Goal: Check status: Check status

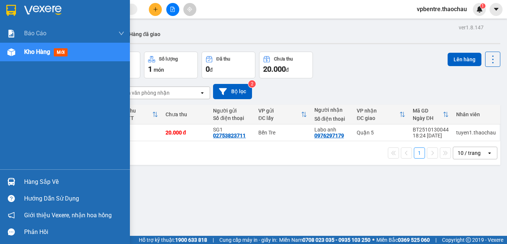
click at [39, 184] on div "Hàng sắp về" at bounding box center [74, 181] width 100 height 11
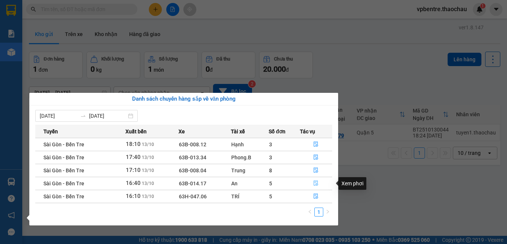
click at [313, 182] on icon "file-done" at bounding box center [315, 182] width 5 height 5
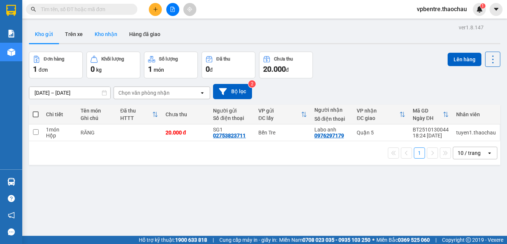
click at [103, 31] on button "Kho nhận" at bounding box center [106, 34] width 34 height 18
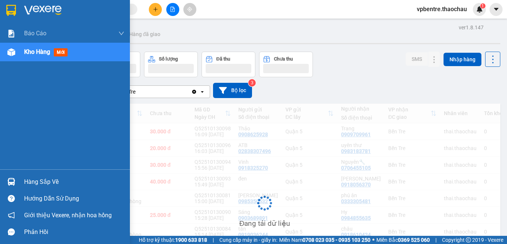
click at [29, 185] on div "Hàng sắp về" at bounding box center [74, 181] width 100 height 11
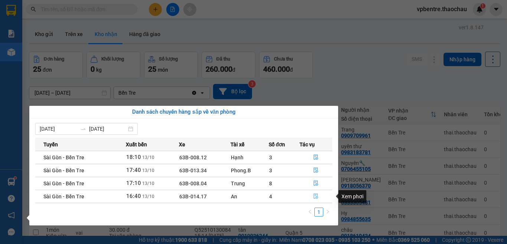
click at [315, 196] on icon "file-done" at bounding box center [315, 195] width 5 height 5
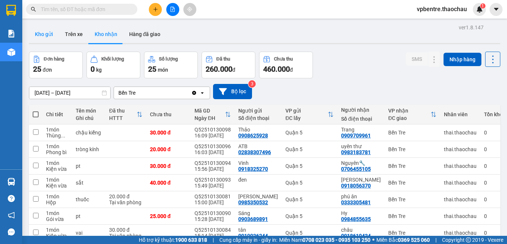
click at [52, 39] on button "Kho gửi" at bounding box center [44, 34] width 30 height 18
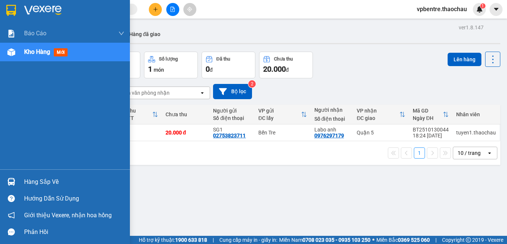
click at [42, 179] on div "Hàng sắp về" at bounding box center [74, 181] width 100 height 11
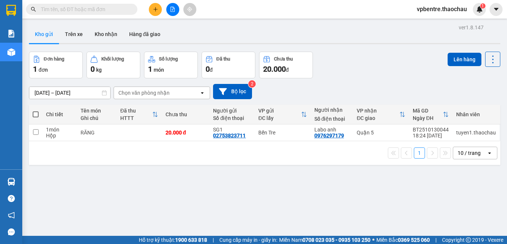
click at [365, 89] on section "Kết quả tìm kiếm ( 0 ) Bộ lọc No Data vpbentre.thaochau 1 Báo cáo Báo cáo dòng …" at bounding box center [253, 122] width 507 height 244
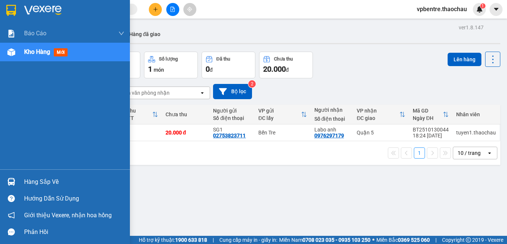
click at [47, 174] on div "Hàng sắp về" at bounding box center [65, 181] width 130 height 17
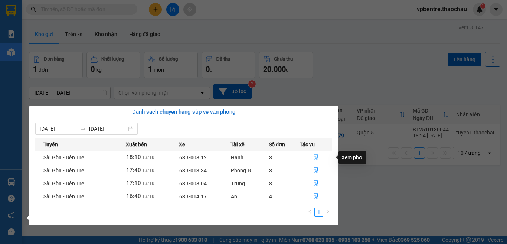
click at [315, 156] on icon "file-done" at bounding box center [315, 157] width 4 height 5
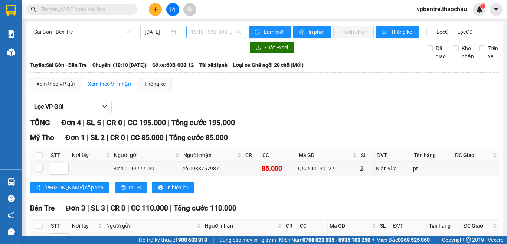
click at [220, 30] on span "18:10 - 63B-008.12" at bounding box center [216, 31] width 50 height 11
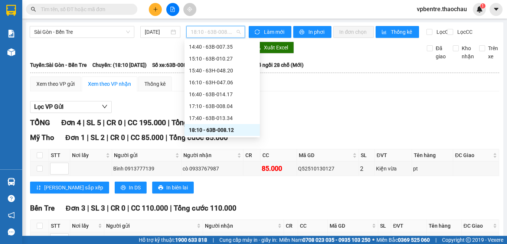
scroll to position [273, 0]
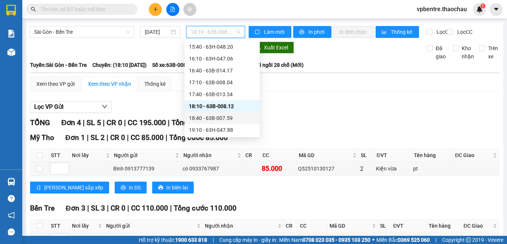
click at [223, 119] on div "18:40 - 63B-007.59" at bounding box center [222, 118] width 66 height 8
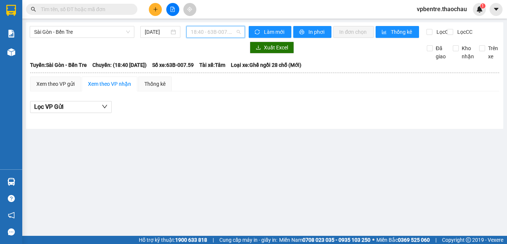
click at [212, 37] on div "18:40 - 63B-007.59" at bounding box center [215, 32] width 59 height 12
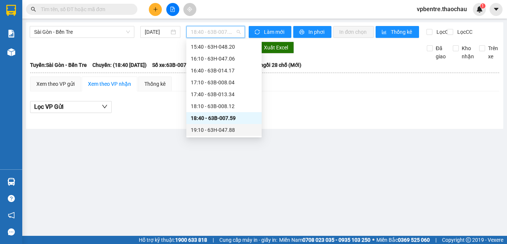
click at [225, 133] on div "19:10 - 63H-047.88" at bounding box center [224, 130] width 66 height 8
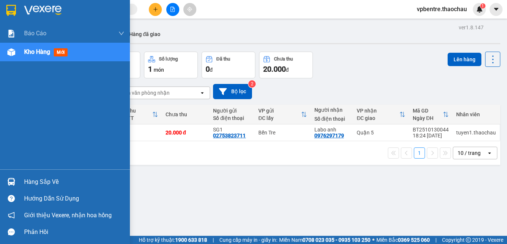
click at [33, 178] on div "Hàng sắp về" at bounding box center [74, 181] width 100 height 11
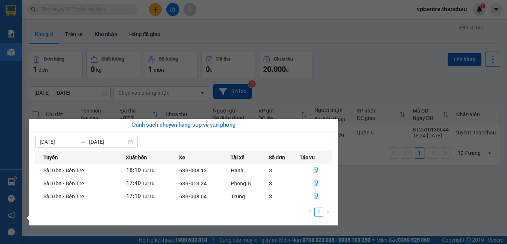
click at [399, 202] on section "Kết quả tìm kiếm ( 0 ) Bộ lọc No Data vpbentre.thaochau 1 Báo cáo Báo cáo dòng …" at bounding box center [253, 122] width 507 height 244
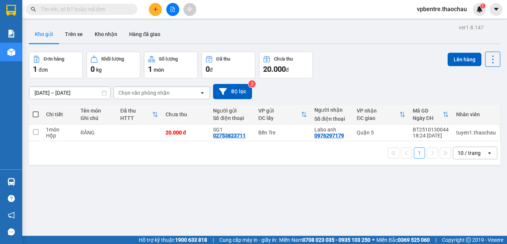
click at [110, 21] on main "ver 1.8.147 Kho gửi Trên xe Kho nhận Hàng đã giao Đơn hàng 1 đơn Khối lượng 0 k…" at bounding box center [253, 117] width 507 height 235
click at [102, 32] on button "Kho nhận" at bounding box center [106, 34] width 34 height 18
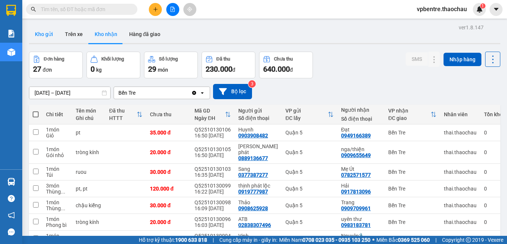
click at [45, 36] on button "Kho gửi" at bounding box center [44, 34] width 30 height 18
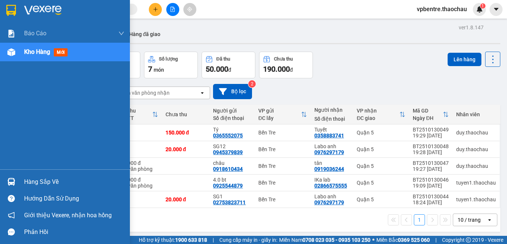
click at [29, 173] on div "Hàng sắp về Hướng dẫn sử dụng Giới thiệu Vexere, nhận hoa hồng Phản hồi" at bounding box center [65, 204] width 130 height 71
click at [29, 188] on div "Hàng sắp về" at bounding box center [65, 181] width 130 height 17
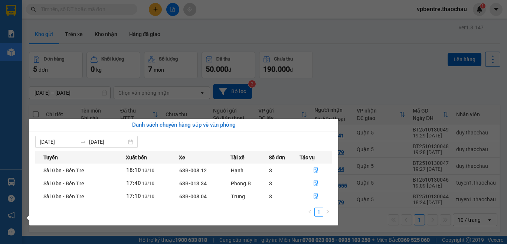
click at [336, 76] on section "Kết quả tìm kiếm ( 0 ) Bộ lọc No Data vpbentre.thaochau 1 Báo cáo Báo cáo dòng …" at bounding box center [253, 122] width 507 height 244
